Goal: Task Accomplishment & Management: Complete application form

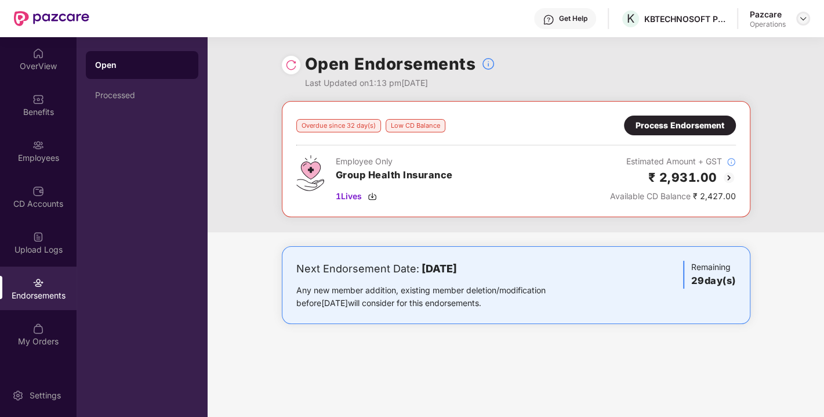
click at [805, 20] on img at bounding box center [803, 18] width 9 height 9
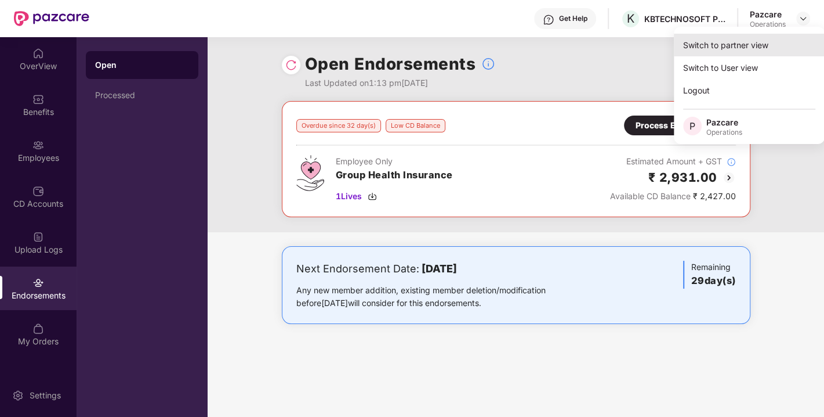
click at [731, 43] on div "Switch to partner view" at bounding box center [749, 45] width 151 height 23
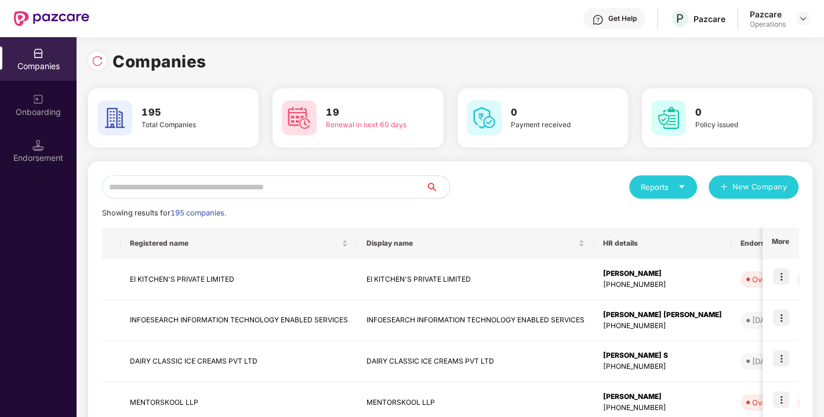
paste input "**********"
click at [215, 186] on input "text" at bounding box center [264, 186] width 324 height 23
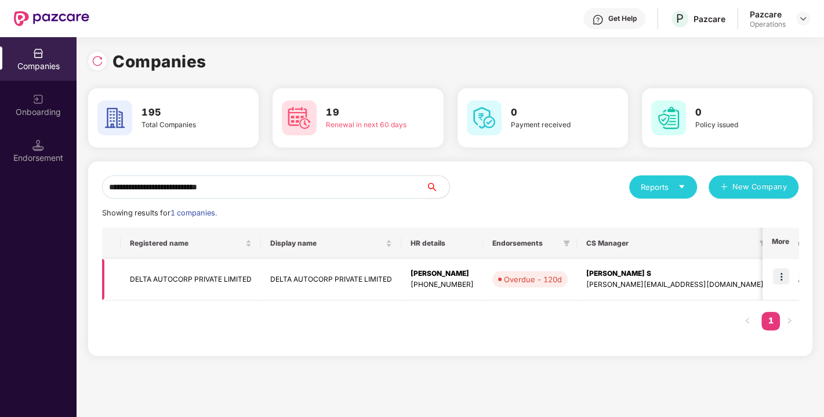
type input "**********"
click at [786, 277] on img at bounding box center [781, 276] width 16 height 16
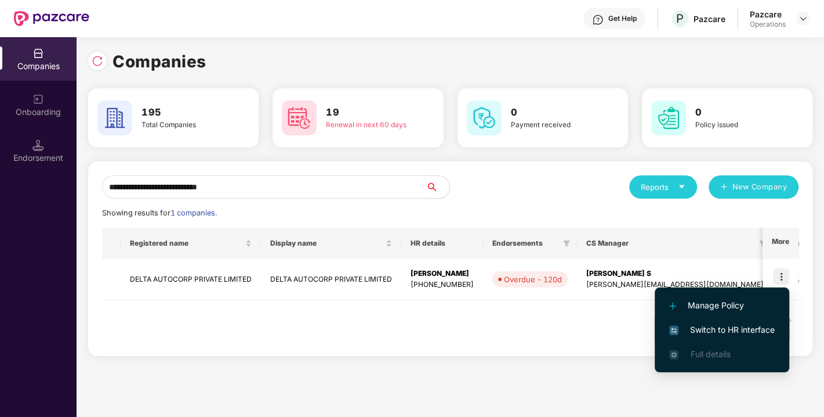
click at [718, 326] on span "Switch to HR interface" at bounding box center [722, 329] width 106 height 13
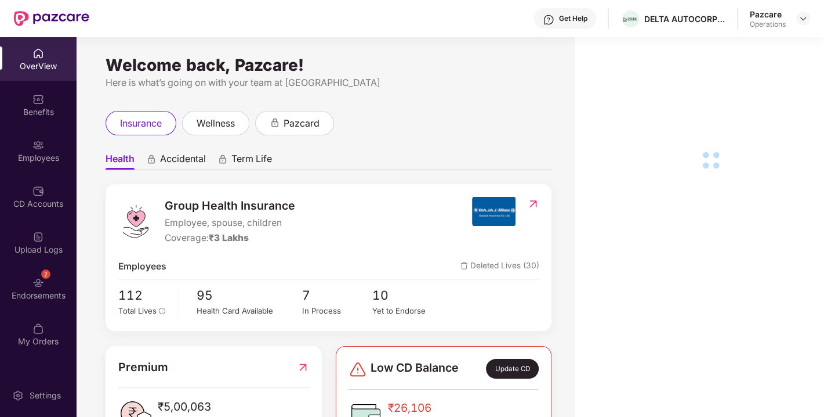
click at [45, 289] on div "Endorsements" at bounding box center [38, 295] width 77 height 12
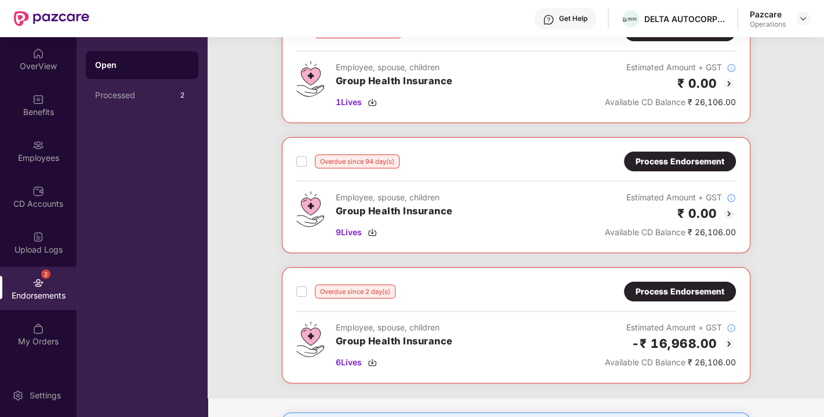
scroll to position [188, 0]
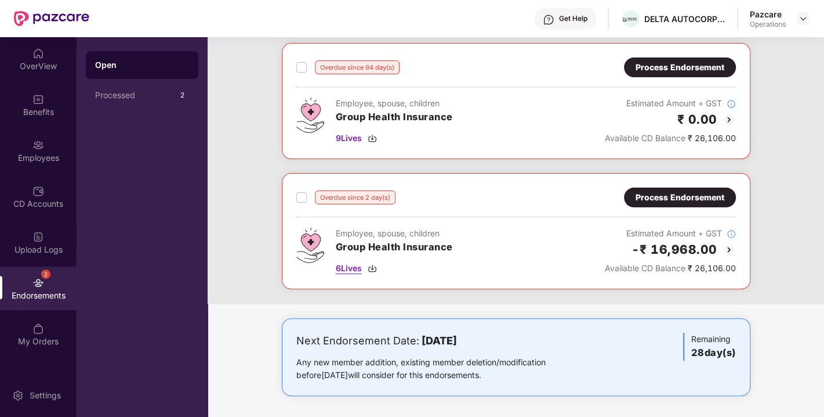
click at [372, 265] on img at bounding box center [372, 267] width 9 height 9
click at [668, 200] on div "Process Endorsement" at bounding box center [680, 197] width 89 height 13
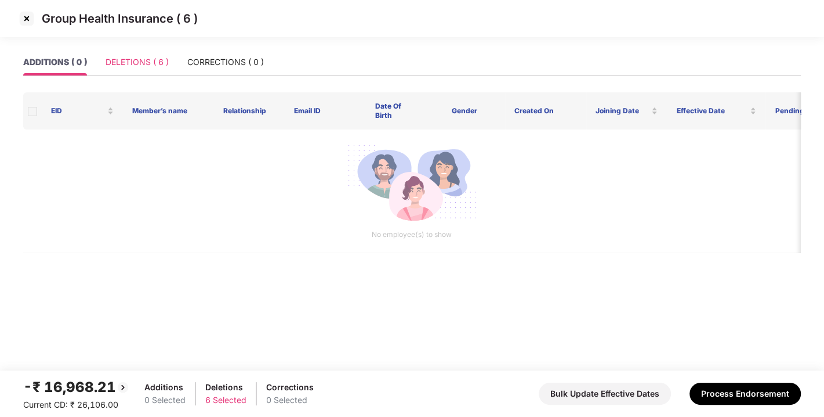
click at [131, 50] on div "DELETIONS ( 6 )" at bounding box center [137, 62] width 63 height 27
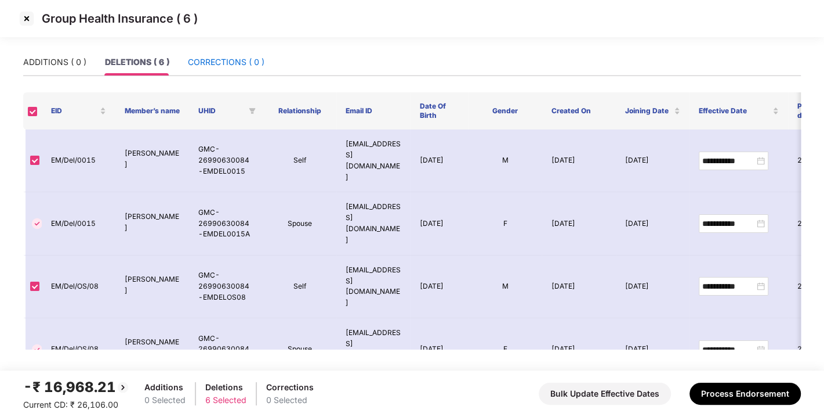
click at [207, 64] on div "CORRECTIONS ( 0 )" at bounding box center [226, 62] width 77 height 13
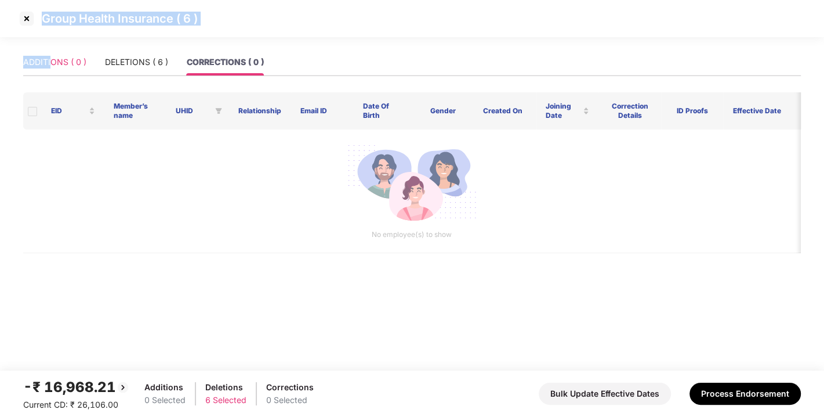
drag, startPoint x: 45, startPoint y: 45, endPoint x: 53, endPoint y: 68, distance: 24.6
click at [53, 68] on section "Group Health Insurance ( 6 ) ADDITIONS ( 0 ) DELETIONS ( 6 ) CORRECTIONS ( 0 ) …" at bounding box center [412, 208] width 824 height 417
click at [53, 68] on div "ADDITIONS ( 0 )" at bounding box center [54, 62] width 63 height 13
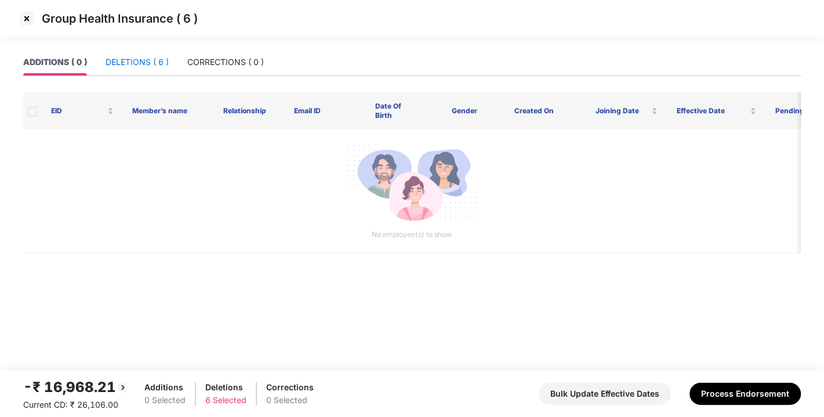
click at [147, 64] on div "DELETIONS ( 6 )" at bounding box center [137, 62] width 63 height 13
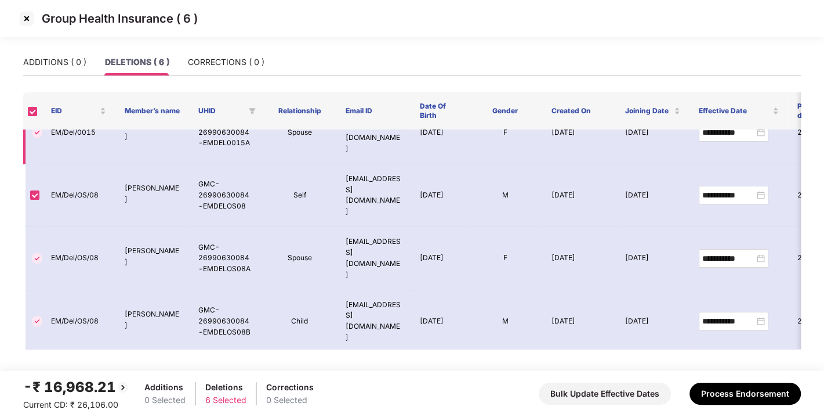
scroll to position [0, 0]
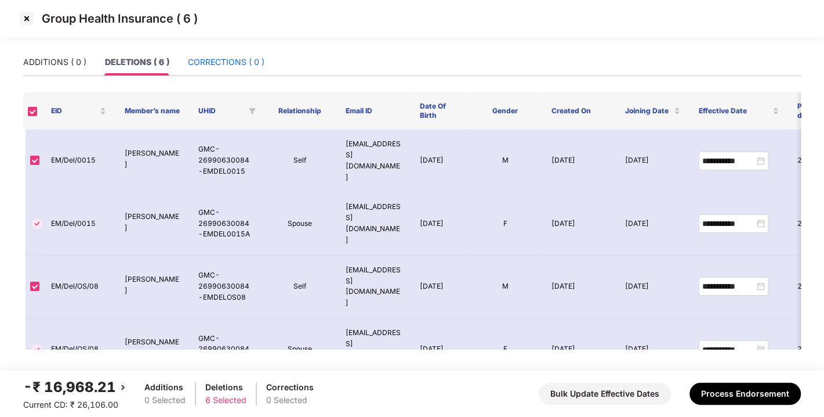
click at [223, 56] on div "CORRECTIONS ( 0 )" at bounding box center [226, 62] width 77 height 13
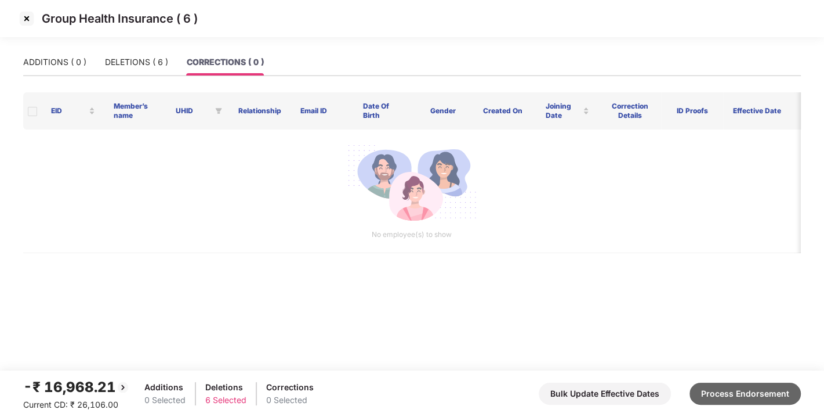
click at [742, 382] on button "Process Endorsement" at bounding box center [745, 393] width 111 height 22
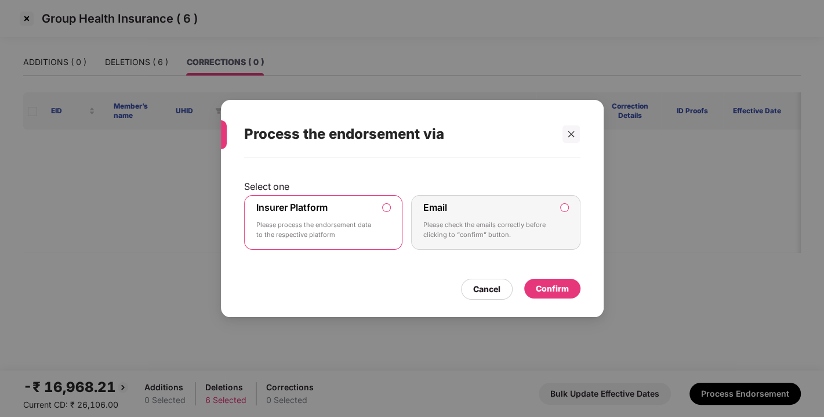
click at [569, 283] on div "Confirm" at bounding box center [552, 288] width 56 height 20
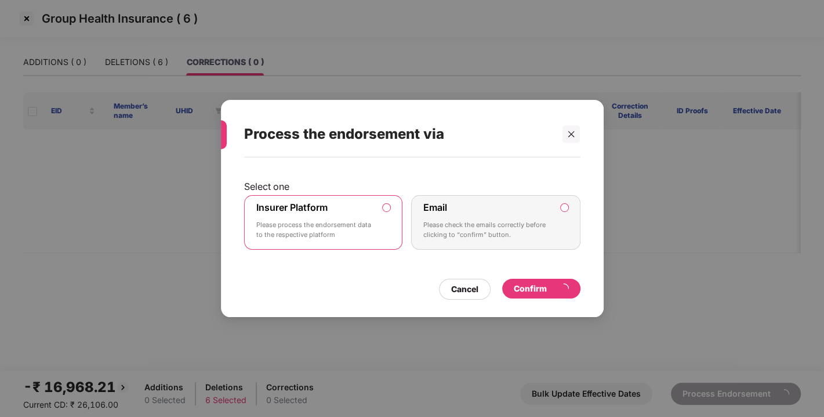
click at [544, 295] on div "Confirm" at bounding box center [541, 288] width 78 height 20
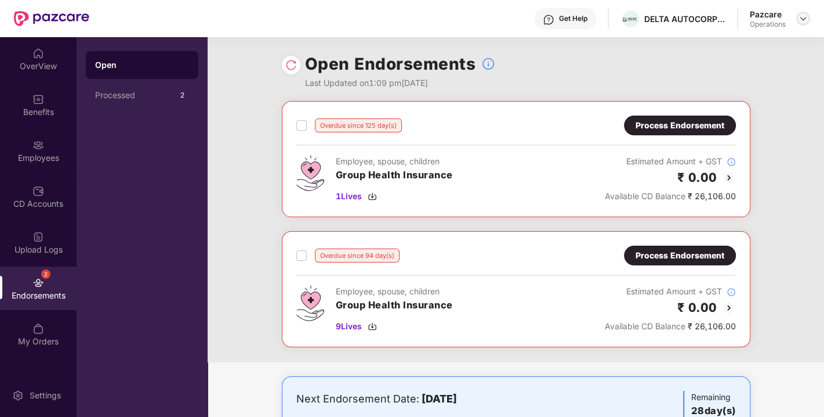
click at [802, 21] on img at bounding box center [803, 18] width 9 height 9
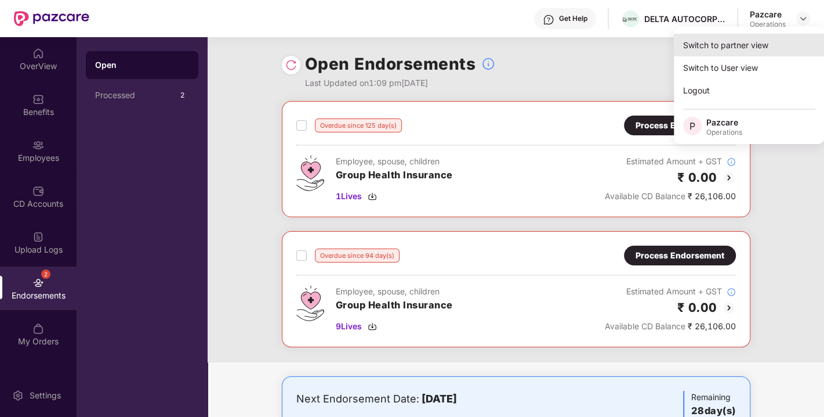
click at [731, 47] on div "Switch to partner view" at bounding box center [749, 45] width 151 height 23
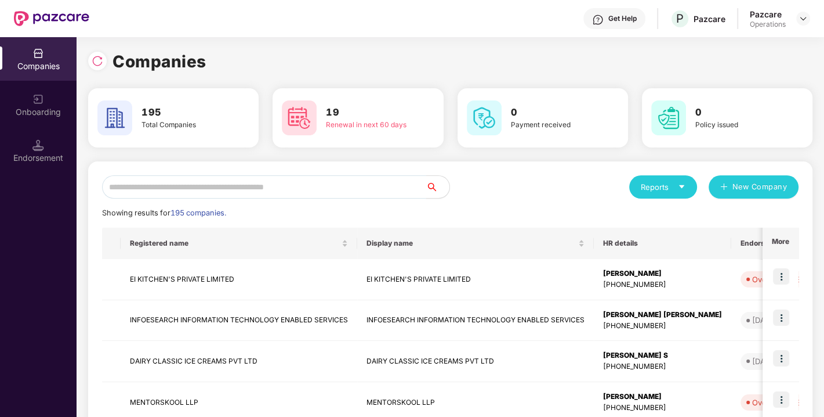
click at [247, 182] on input "text" at bounding box center [264, 186] width 324 height 23
paste input "**********"
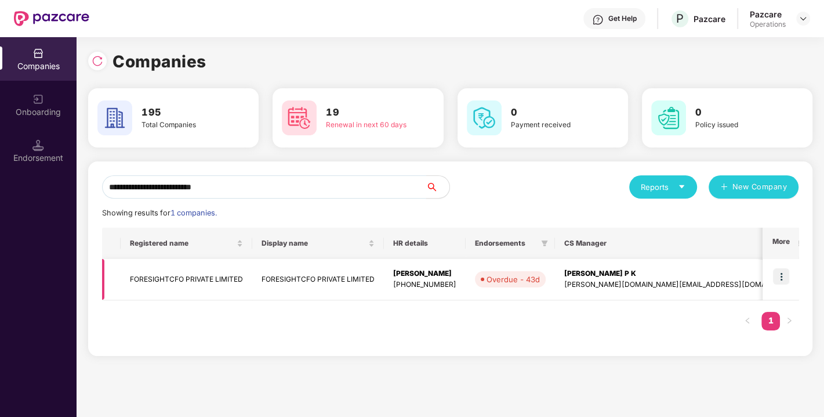
type input "**********"
click at [784, 277] on img at bounding box center [781, 276] width 16 height 16
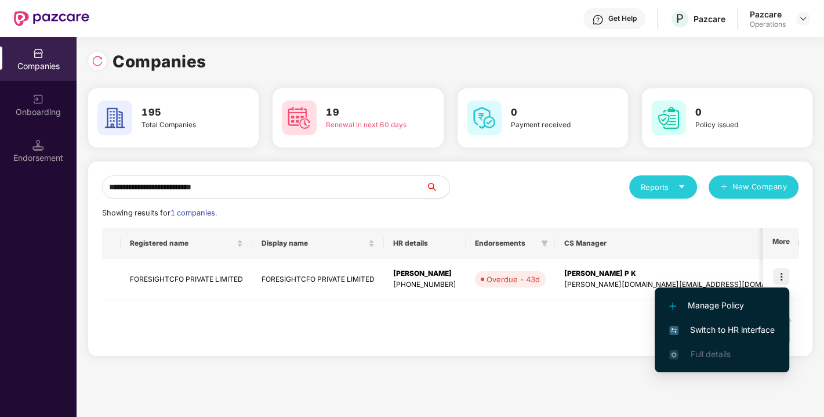
click at [716, 328] on span "Switch to HR interface" at bounding box center [722, 329] width 106 height 13
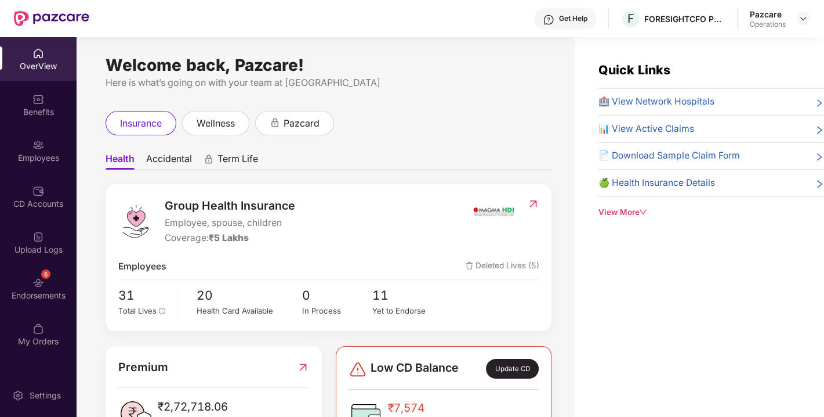
click at [49, 284] on div "6 Endorsements" at bounding box center [38, 288] width 77 height 44
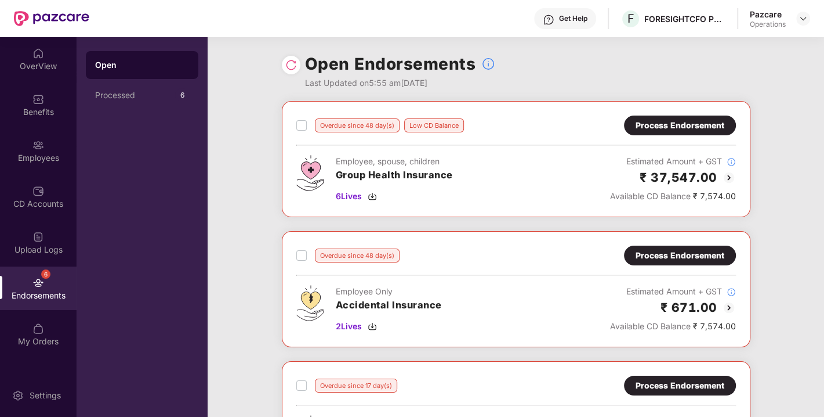
click at [292, 66] on img at bounding box center [291, 65] width 12 height 12
click at [674, 123] on div "Process Endorsement" at bounding box center [680, 125] width 89 height 13
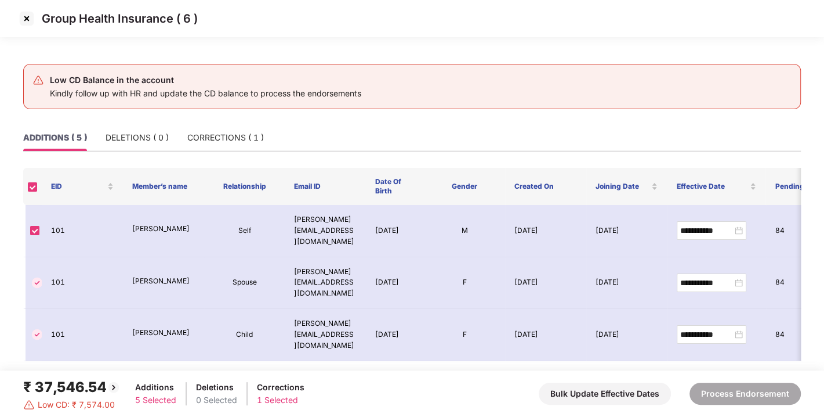
click at [25, 13] on img at bounding box center [26, 18] width 19 height 19
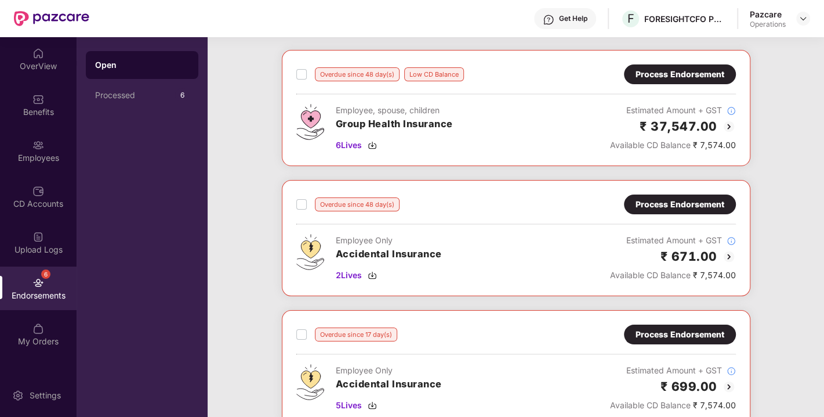
scroll to position [108, 0]
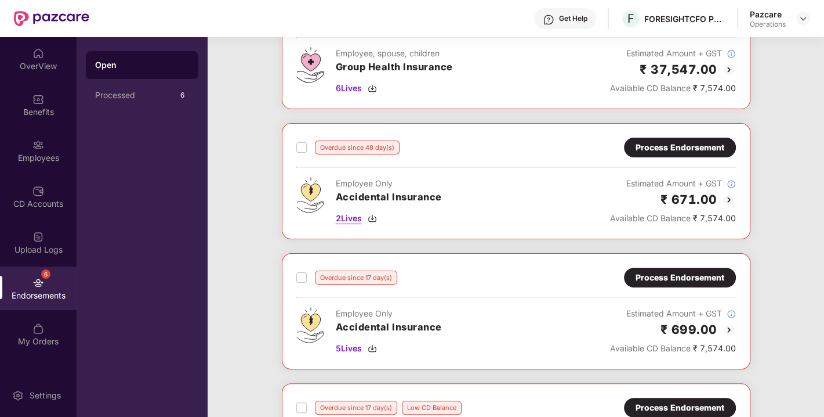
click at [371, 213] on img at bounding box center [372, 217] width 9 height 9
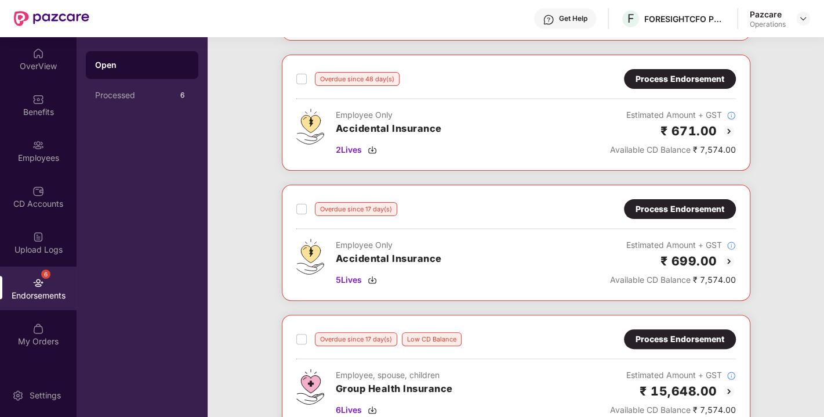
scroll to position [207, 0]
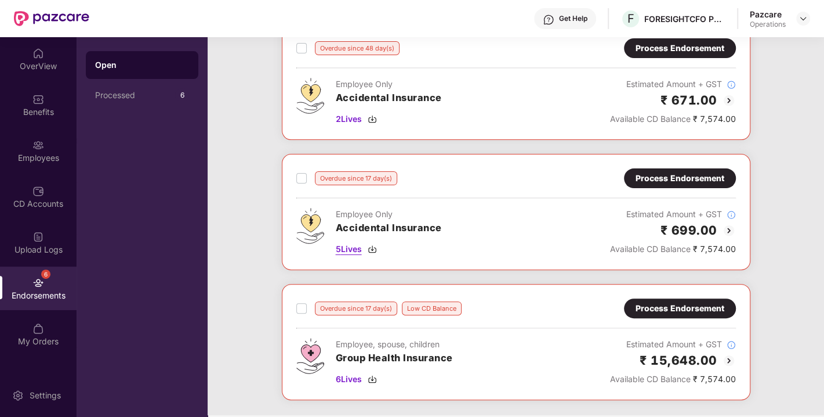
click at [371, 244] on img at bounding box center [372, 248] width 9 height 9
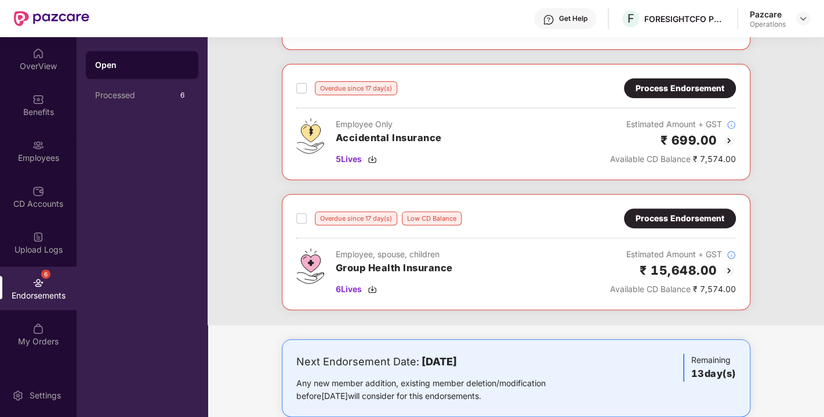
click at [657, 226] on div "Overdue since 17 day(s) Low CD Balance Process Endorsement Employee, spouse, ch…" at bounding box center [516, 251] width 440 height 87
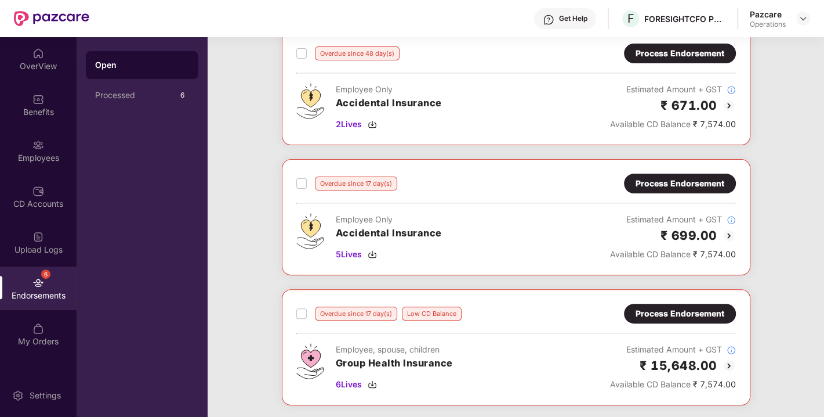
scroll to position [202, 0]
click at [711, 185] on div "Process Endorsement" at bounding box center [680, 183] width 89 height 13
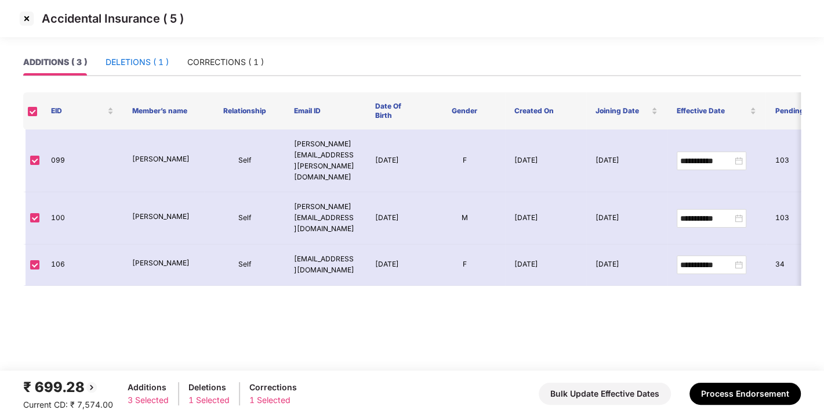
click at [139, 59] on div "DELETIONS ( 1 )" at bounding box center [137, 62] width 63 height 13
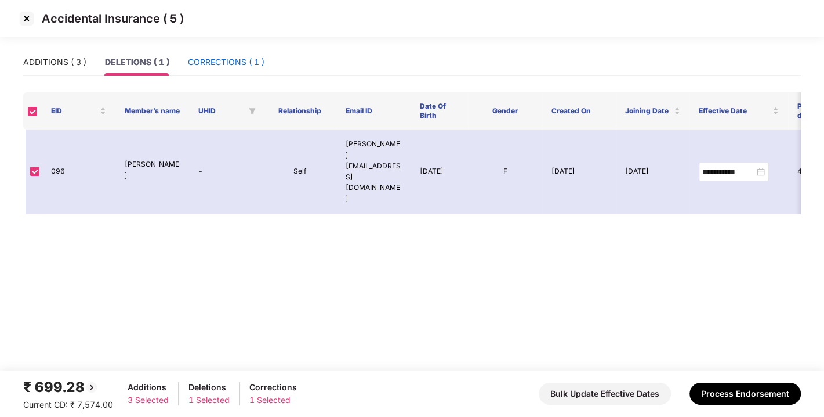
click at [225, 59] on div "CORRECTIONS ( 1 )" at bounding box center [226, 62] width 77 height 13
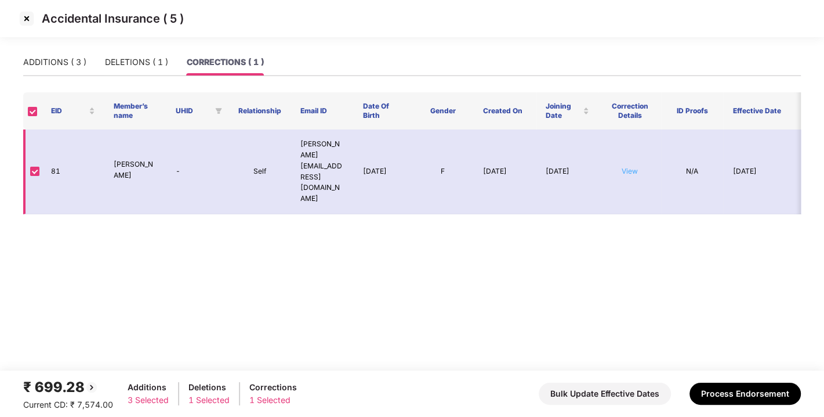
click at [632, 166] on link "View" at bounding box center [630, 170] width 16 height 9
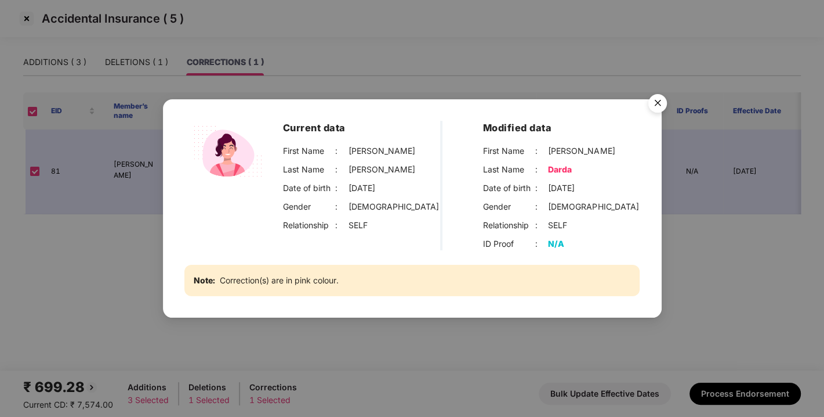
click at [656, 108] on img "Close" at bounding box center [658, 105] width 32 height 32
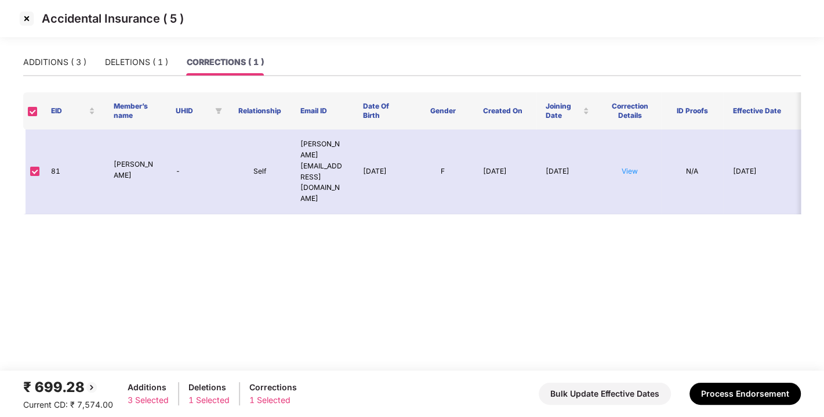
click at [26, 23] on img at bounding box center [26, 18] width 19 height 19
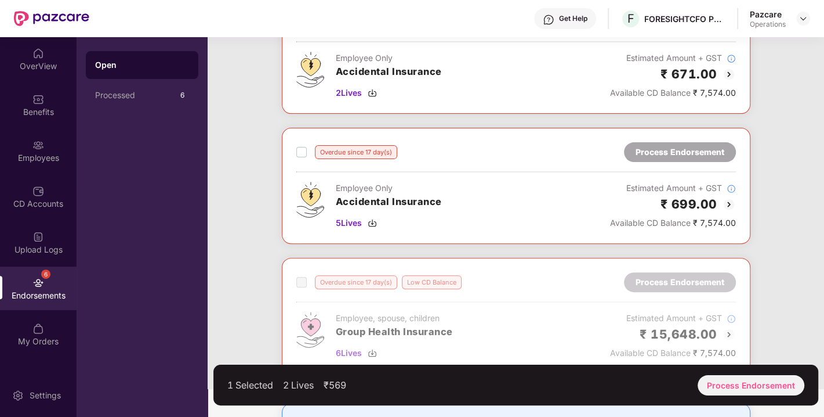
scroll to position [234, 0]
click at [741, 376] on div "Process Endorsement" at bounding box center [751, 385] width 107 height 20
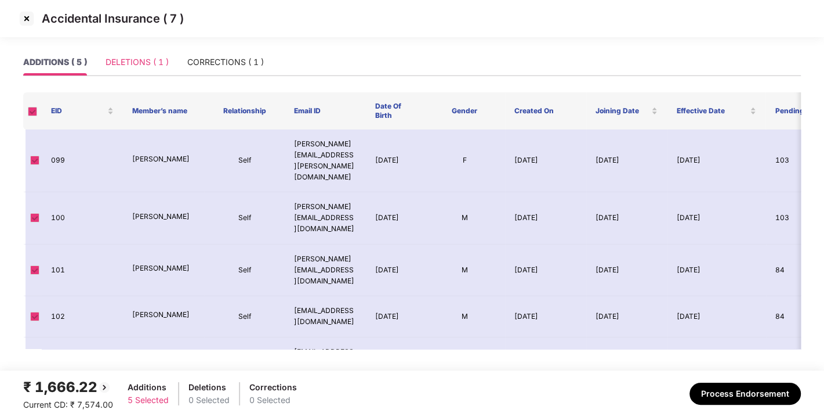
click at [144, 70] on div "DELETIONS ( 1 )" at bounding box center [137, 62] width 63 height 27
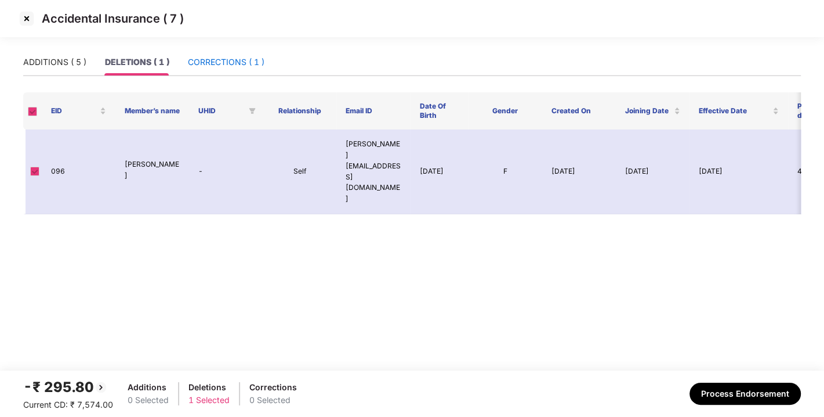
click at [222, 64] on div "CORRECTIONS ( 1 )" at bounding box center [226, 62] width 77 height 13
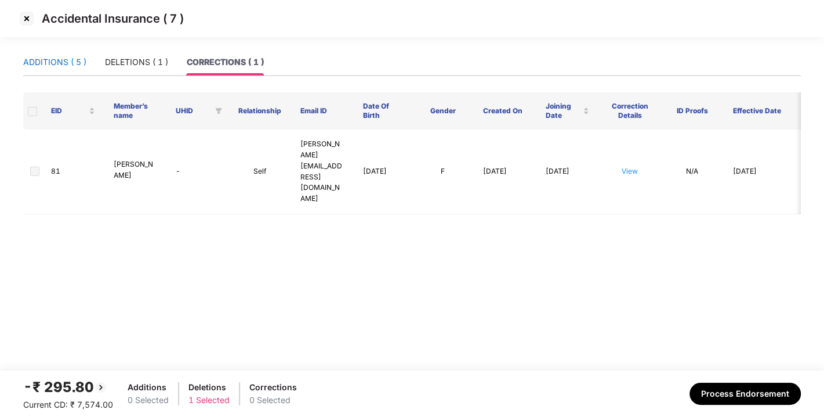
click at [78, 57] on div "ADDITIONS ( 5 )" at bounding box center [54, 62] width 63 height 13
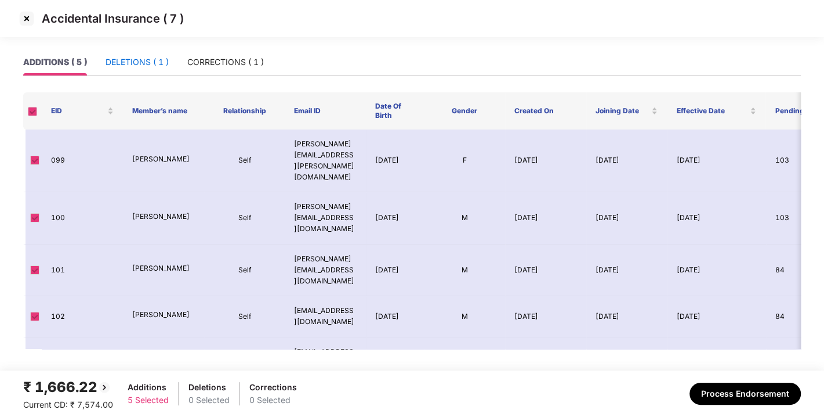
click at [140, 59] on div "DELETIONS ( 1 )" at bounding box center [137, 62] width 63 height 13
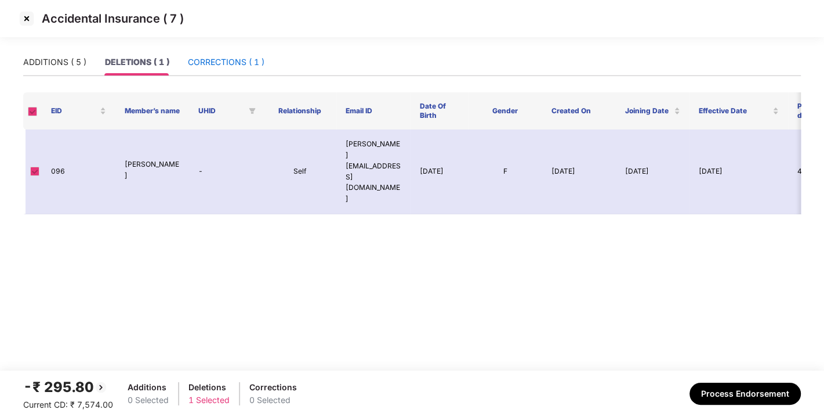
click at [244, 56] on div "CORRECTIONS ( 1 )" at bounding box center [226, 62] width 77 height 13
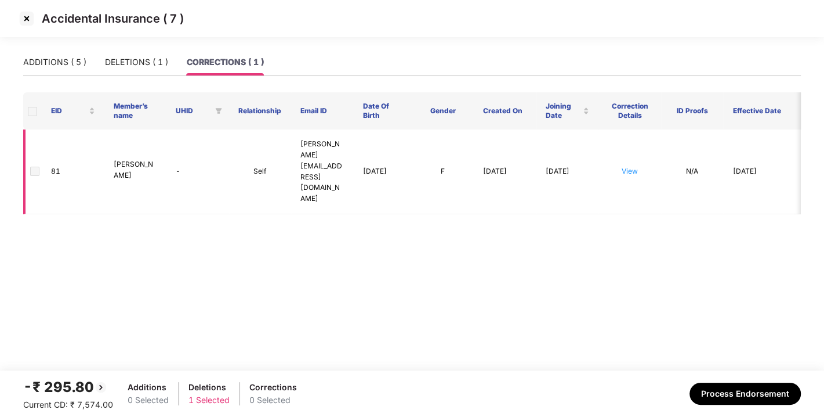
click at [35, 166] on span at bounding box center [34, 170] width 9 height 9
click at [34, 103] on th at bounding box center [32, 110] width 19 height 37
click at [33, 110] on span at bounding box center [32, 111] width 9 height 9
click at [31, 110] on span at bounding box center [32, 111] width 9 height 9
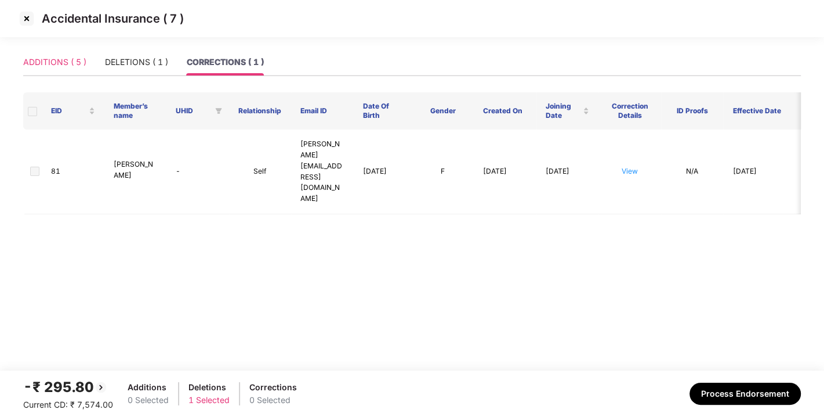
click at [48, 69] on div "ADDITIONS ( 5 )" at bounding box center [54, 62] width 63 height 27
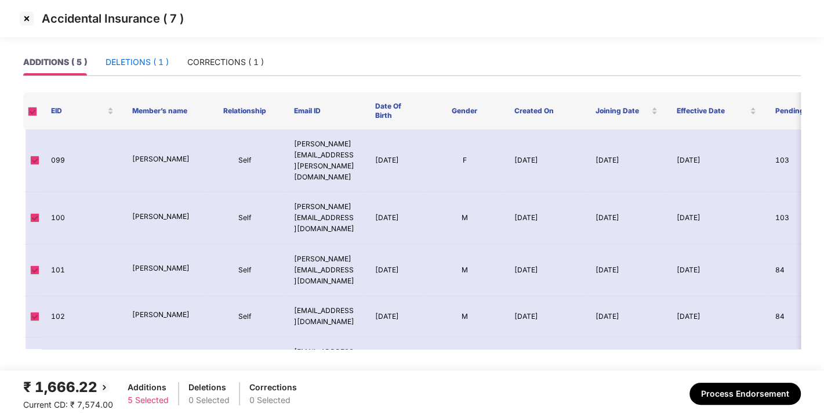
click at [123, 68] on div "DELETIONS ( 1 )" at bounding box center [137, 62] width 63 height 13
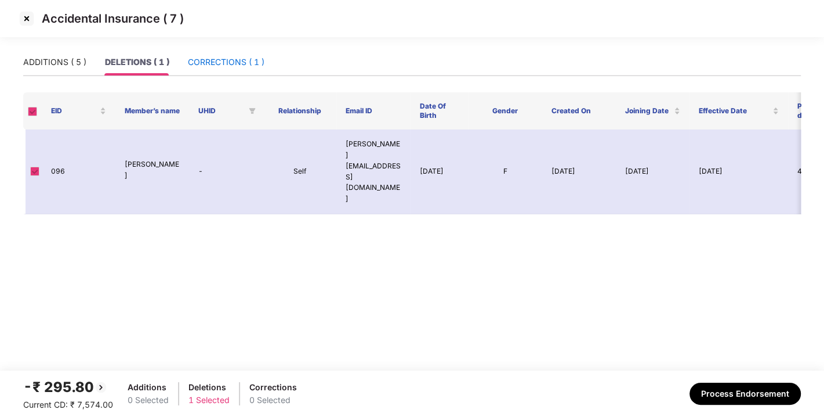
click at [218, 56] on div "CORRECTIONS ( 1 )" at bounding box center [226, 62] width 77 height 13
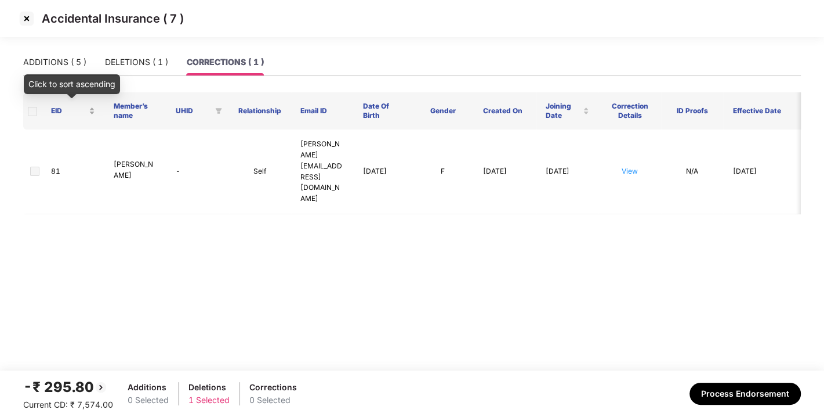
click at [89, 107] on div "EID" at bounding box center [73, 111] width 44 height 11
click at [28, 109] on span at bounding box center [32, 111] width 9 height 9
click at [90, 107] on div "EID" at bounding box center [73, 111] width 44 height 11
click at [36, 108] on span at bounding box center [32, 111] width 9 height 9
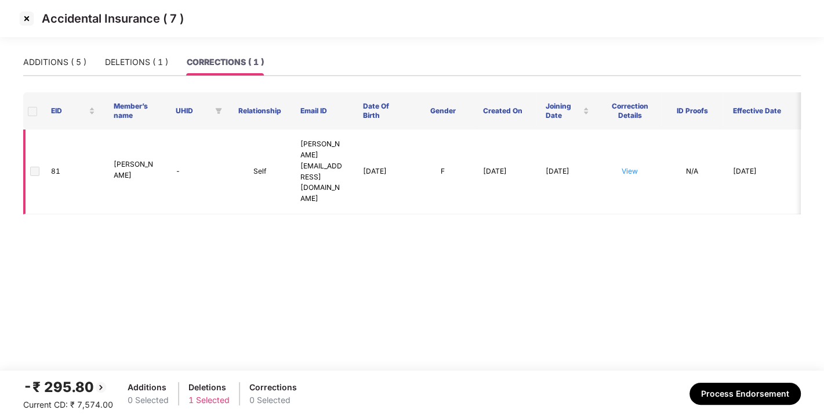
click at [188, 157] on td "-" at bounding box center [197, 171] width 63 height 85
click at [132, 64] on div "DELETIONS ( 1 )" at bounding box center [136, 62] width 63 height 13
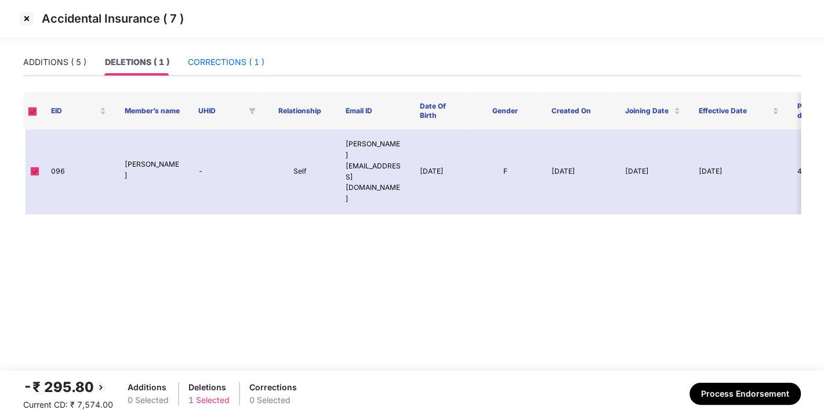
click at [209, 68] on div "CORRECTIONS ( 1 )" at bounding box center [226, 62] width 77 height 13
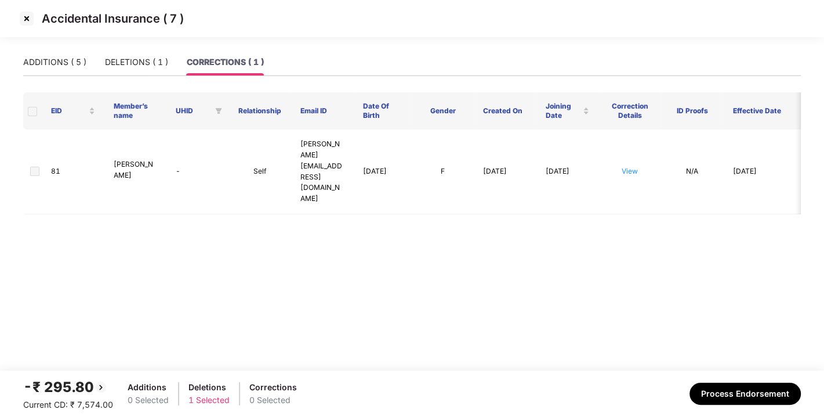
click at [31, 109] on span at bounding box center [32, 111] width 9 height 9
click at [725, 393] on button "Process Endorsement" at bounding box center [745, 393] width 111 height 22
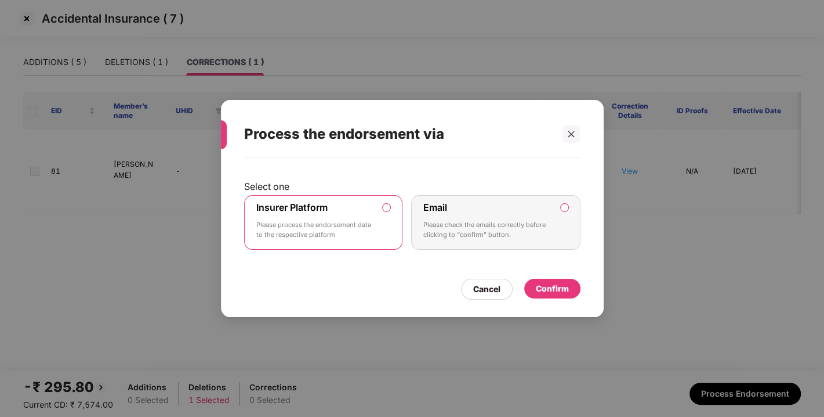
click at [552, 295] on div "Confirm" at bounding box center [552, 288] width 56 height 20
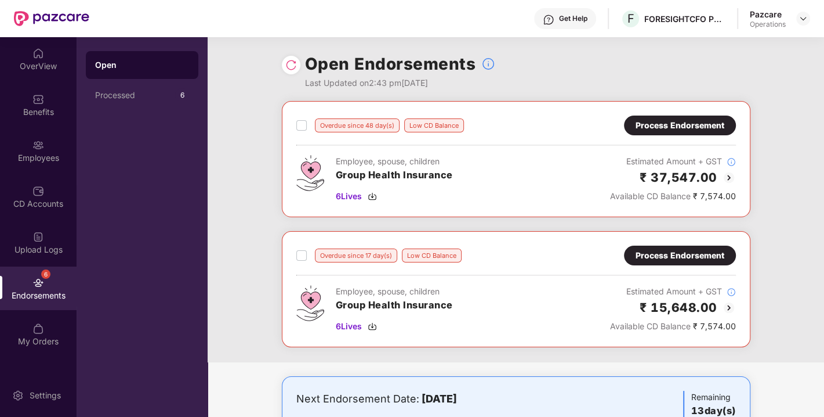
click at [288, 64] on img at bounding box center [291, 65] width 12 height 12
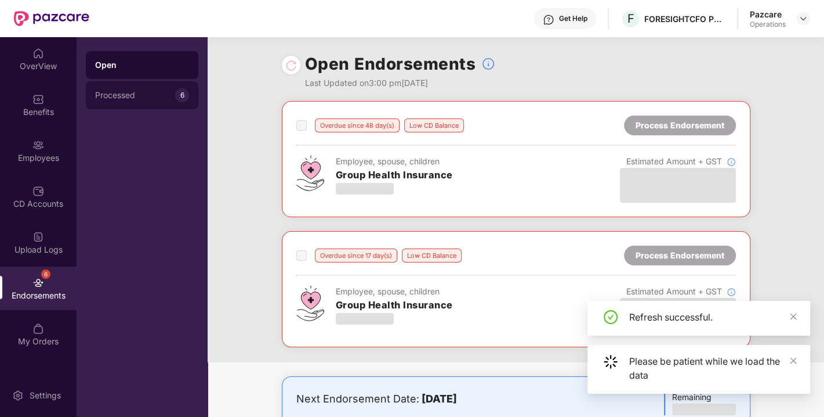
click at [131, 87] on div "Processed 6" at bounding box center [142, 95] width 113 height 28
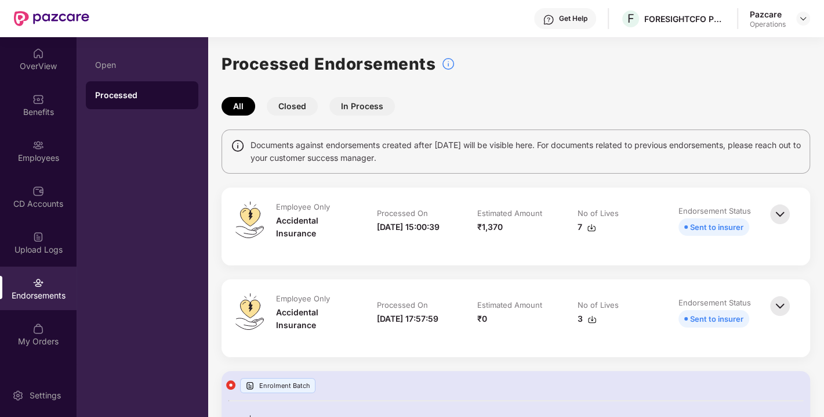
click at [34, 297] on div "Endorsements" at bounding box center [38, 295] width 77 height 12
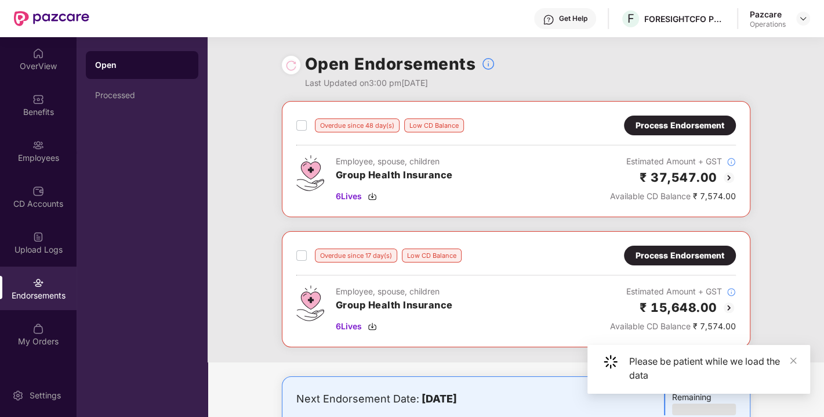
click at [676, 111] on div "Overdue since 48 day(s) Low CD Balance Process Endorsement Employee, spouse, ch…" at bounding box center [516, 159] width 469 height 116
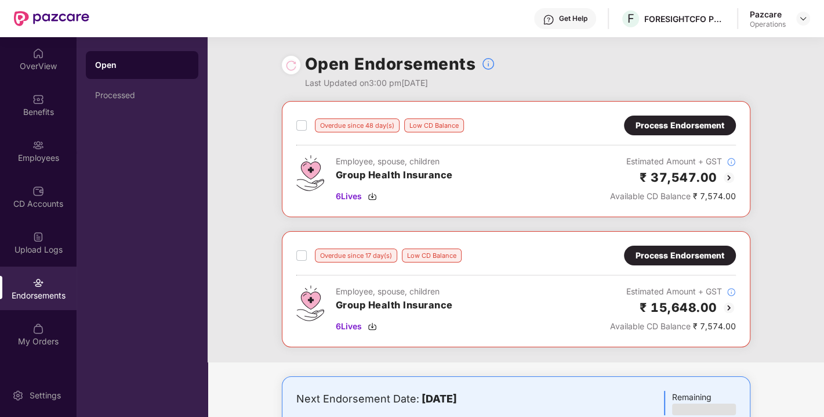
click at [628, 138] on div "Overdue since 48 day(s) Low CD Balance Process Endorsement Employee, spouse, ch…" at bounding box center [516, 158] width 440 height 87
click at [653, 132] on div "Process Endorsement" at bounding box center [680, 125] width 112 height 20
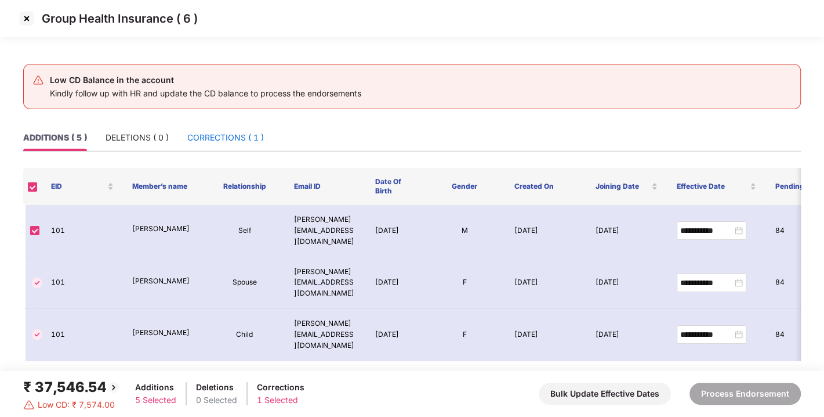
click at [229, 132] on div "CORRECTIONS ( 1 )" at bounding box center [225, 137] width 77 height 13
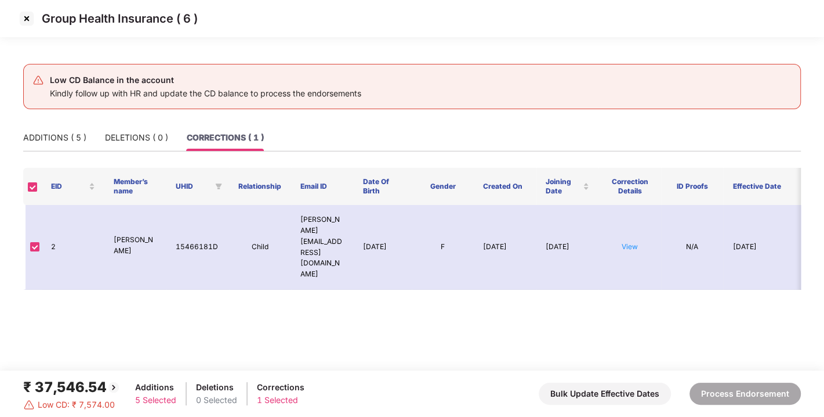
click at [25, 17] on img at bounding box center [26, 18] width 19 height 19
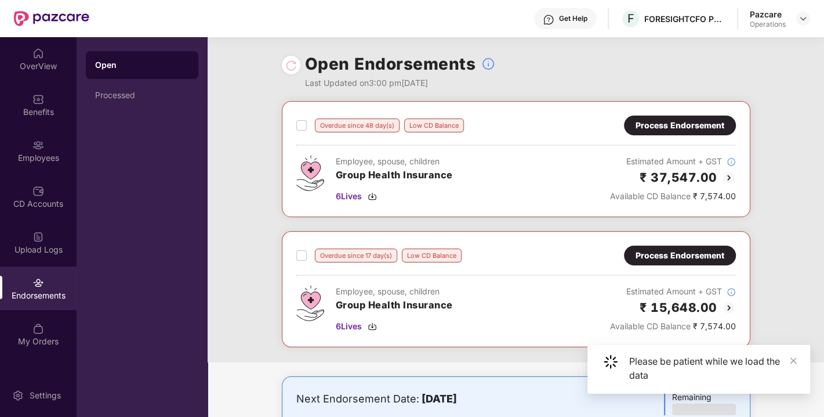
click at [653, 258] on div "Process Endorsement" at bounding box center [680, 255] width 89 height 13
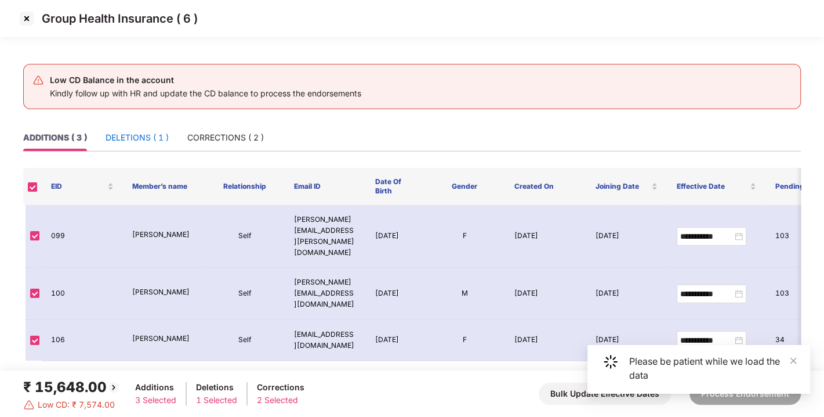
click at [150, 134] on div "DELETIONS ( 1 )" at bounding box center [137, 137] width 63 height 13
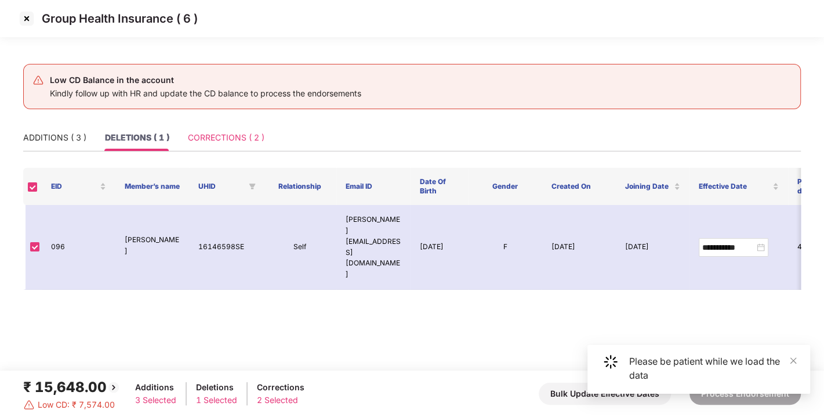
click at [204, 128] on div "CORRECTIONS ( 2 )" at bounding box center [226, 137] width 77 height 27
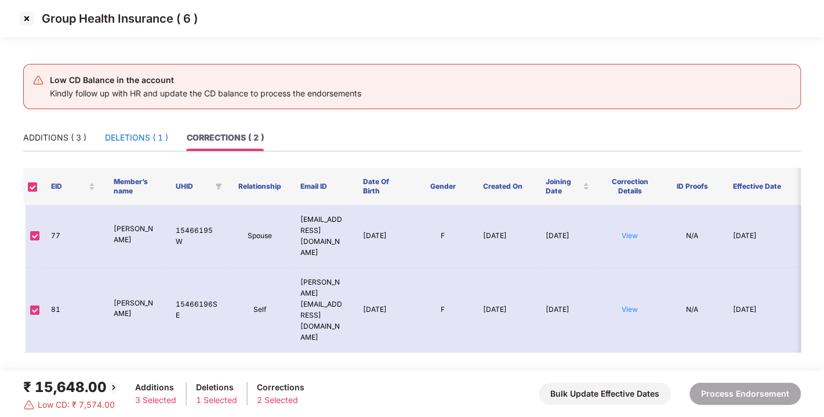
click at [144, 134] on div "DELETIONS ( 1 )" at bounding box center [136, 137] width 63 height 13
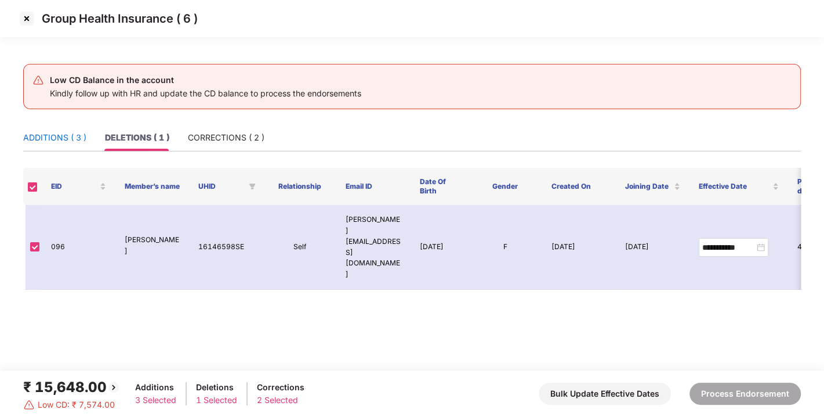
click at [48, 132] on div "ADDITIONS ( 3 )" at bounding box center [54, 137] width 63 height 13
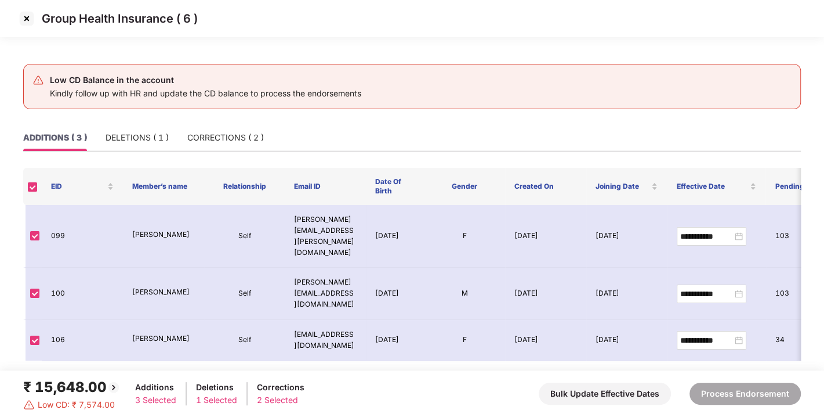
click at [23, 18] on img at bounding box center [26, 18] width 19 height 19
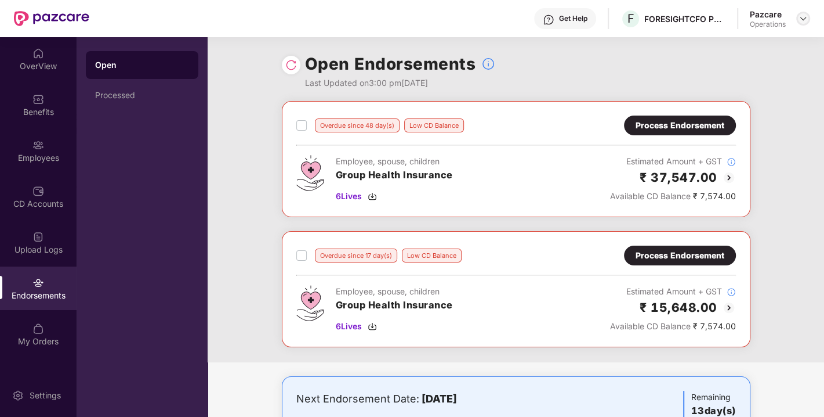
click at [801, 16] on img at bounding box center [803, 18] width 9 height 9
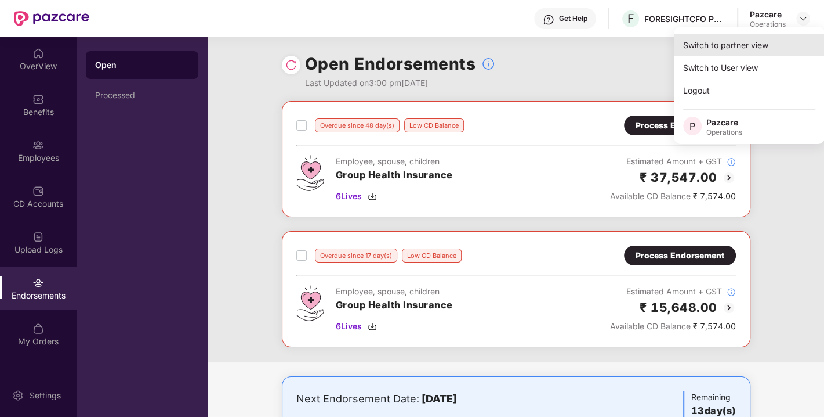
click at [720, 42] on div "Switch to partner view" at bounding box center [749, 45] width 151 height 23
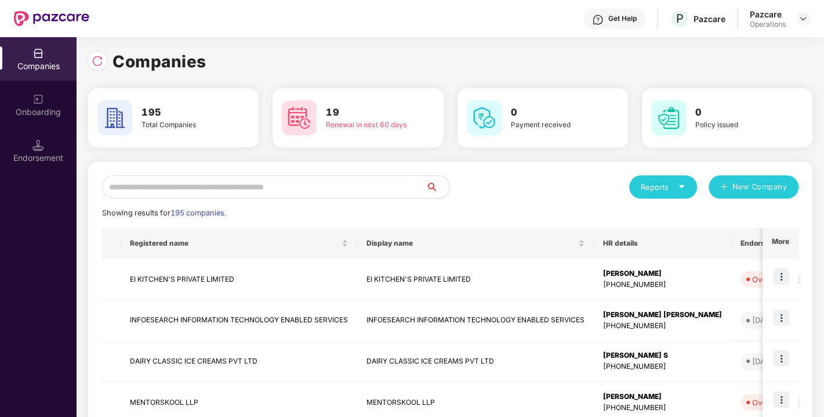
click at [235, 183] on input "text" at bounding box center [264, 186] width 324 height 23
paste input "**********"
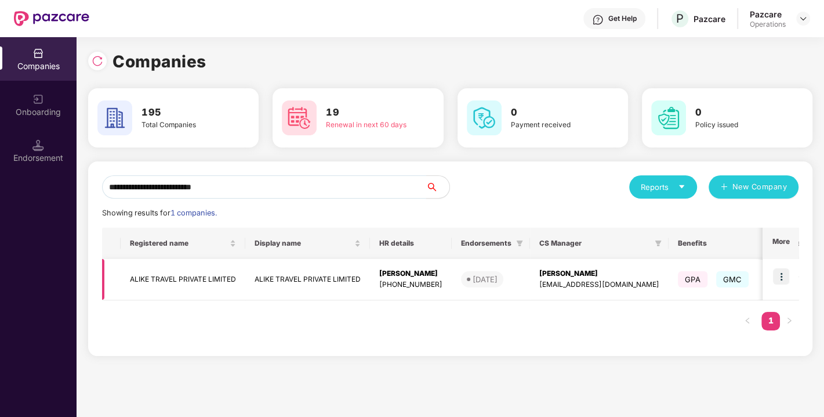
type input "**********"
click at [780, 271] on img at bounding box center [781, 276] width 16 height 16
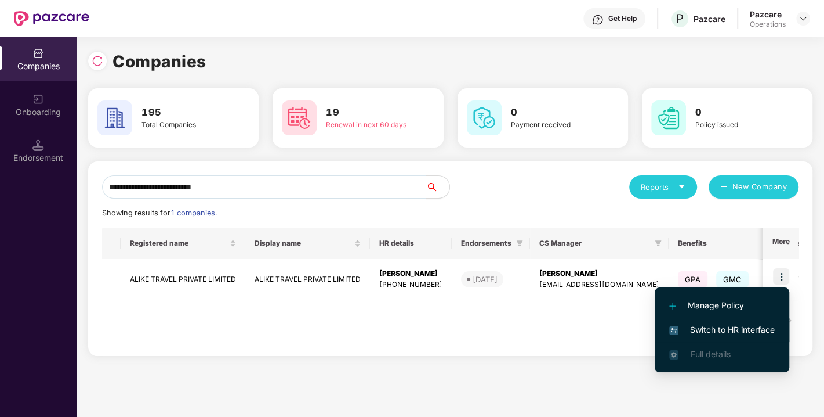
click at [725, 319] on li "Switch to HR interface" at bounding box center [722, 329] width 135 height 24
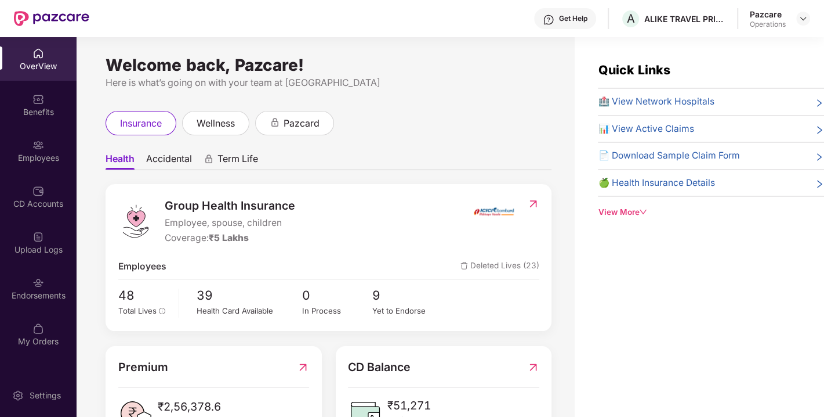
click at [20, 295] on div "Endorsements" at bounding box center [38, 295] width 77 height 12
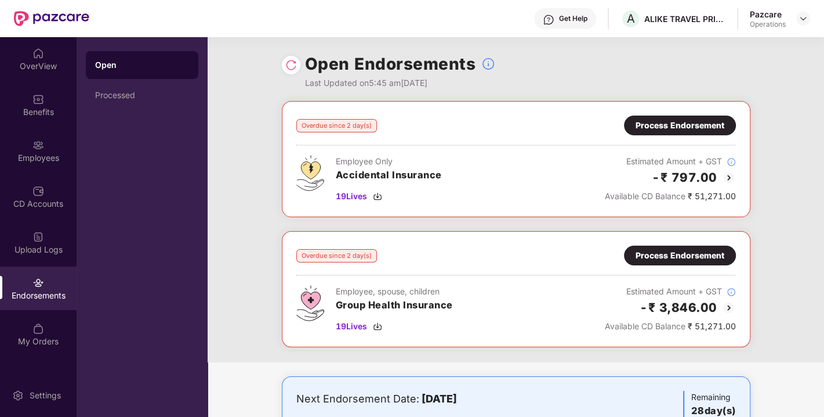
click at [671, 256] on div "Process Endorsement" at bounding box center [680, 255] width 89 height 13
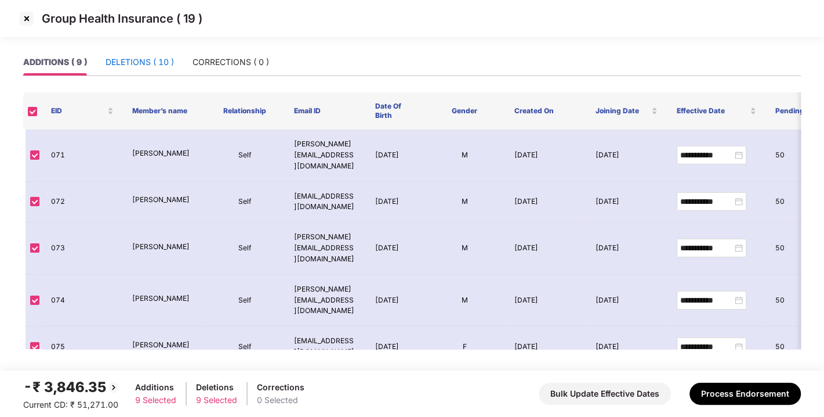
click at [155, 63] on div "DELETIONS ( 10 )" at bounding box center [140, 62] width 68 height 13
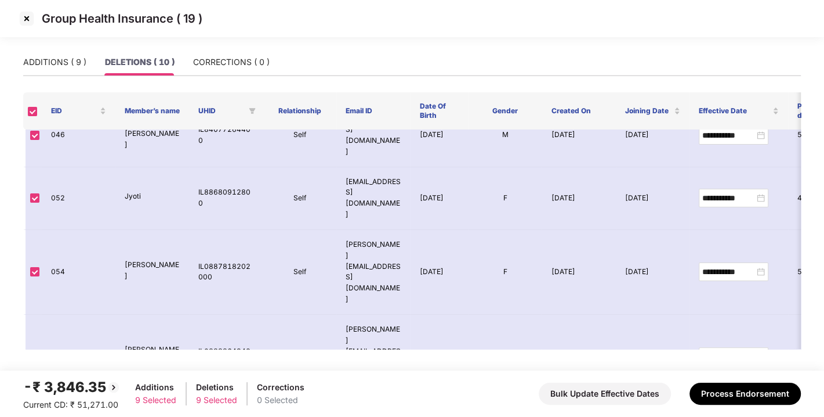
scroll to position [0, 0]
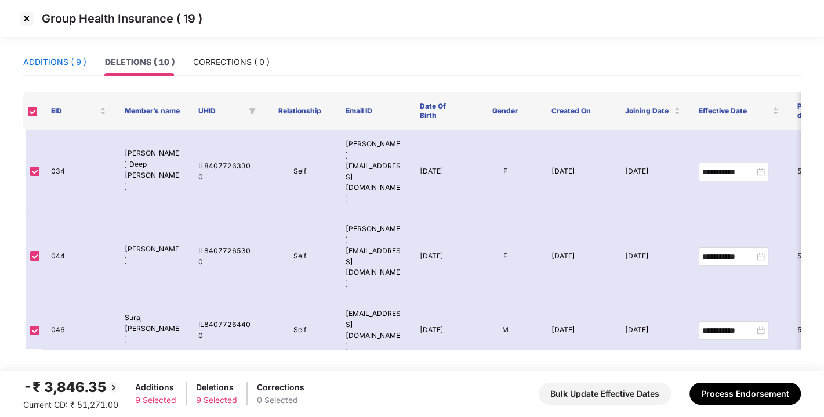
click at [40, 61] on div "ADDITIONS ( 9 )" at bounding box center [54, 62] width 63 height 13
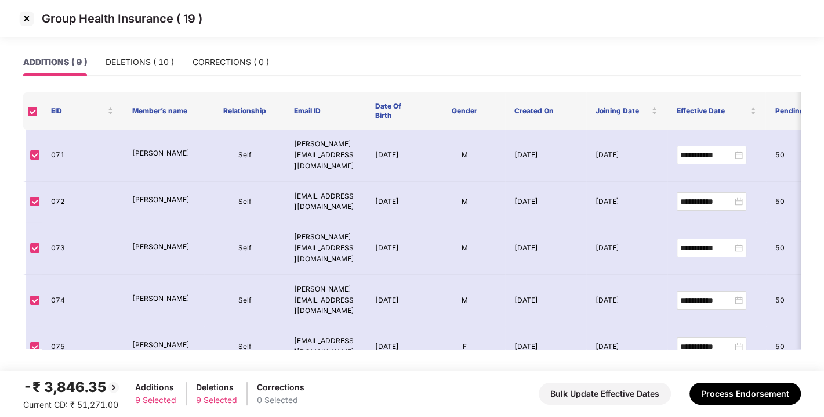
click at [24, 22] on img at bounding box center [26, 18] width 19 height 19
